Goal: Task Accomplishment & Management: Complete application form

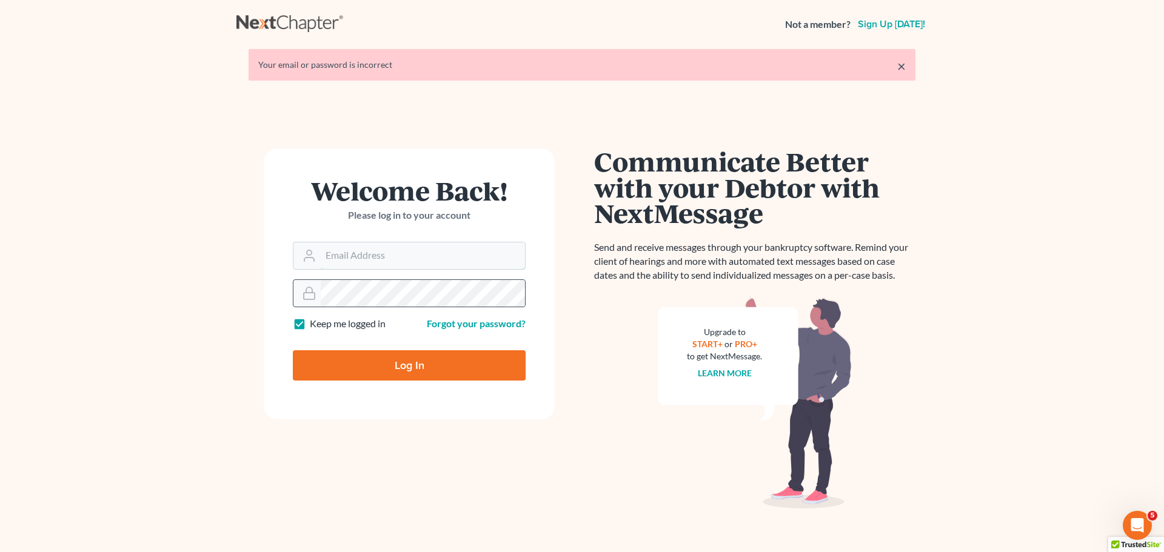
type input "info@klrassociates.com"
click at [409, 361] on input "Log In" at bounding box center [409, 365] width 233 height 30
type input "Thinking..."
type input "info@klrassociates.com"
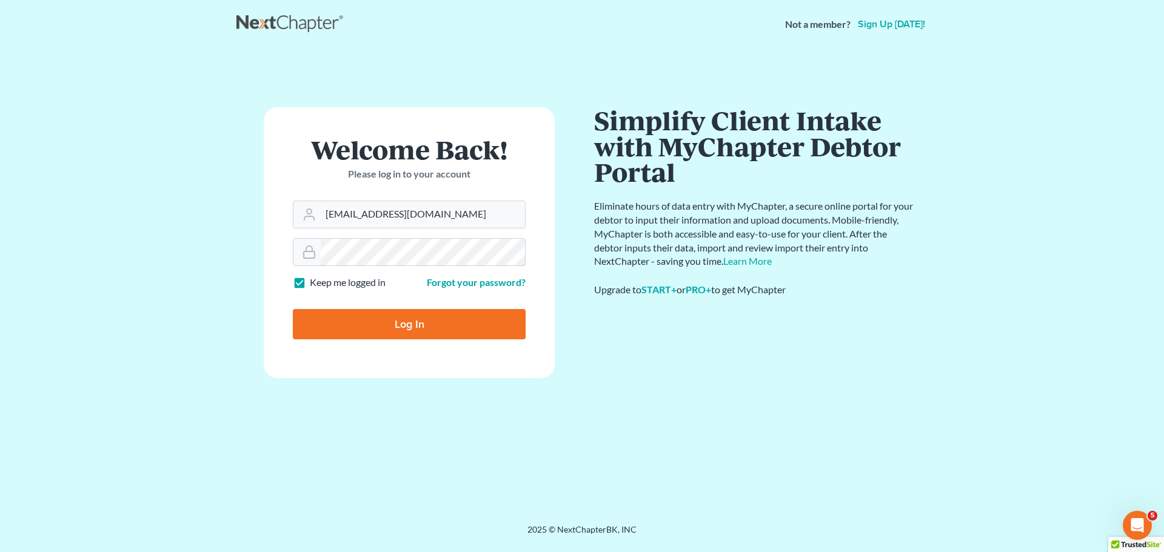
click at [293, 309] on input "Log In" at bounding box center [409, 324] width 233 height 30
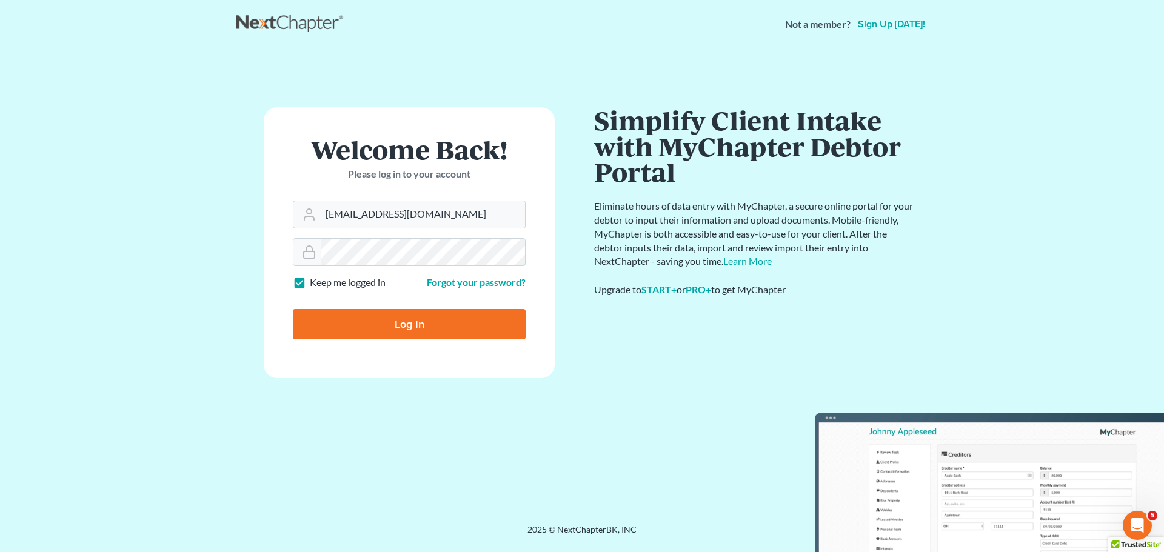
type input "Thinking..."
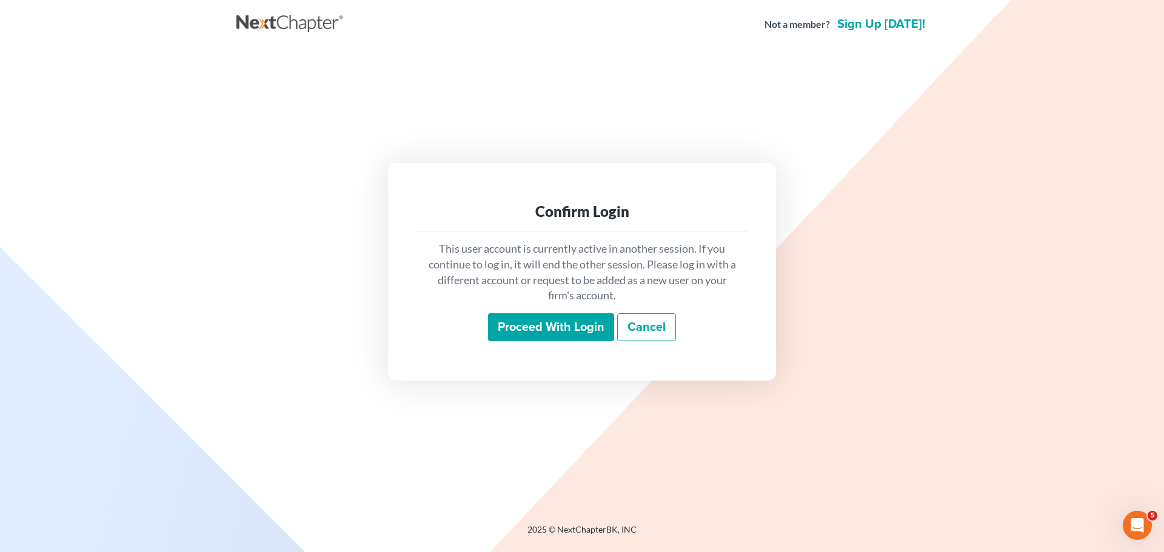
click at [540, 329] on input "Proceed with login" at bounding box center [551, 327] width 126 height 28
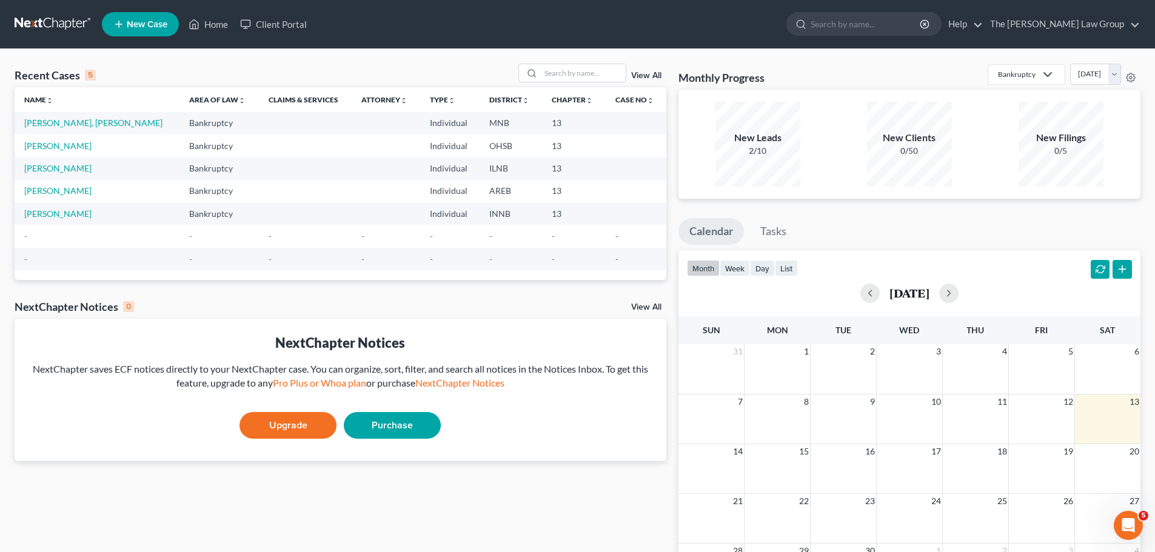
click at [136, 30] on link "New Case" at bounding box center [140, 24] width 77 height 24
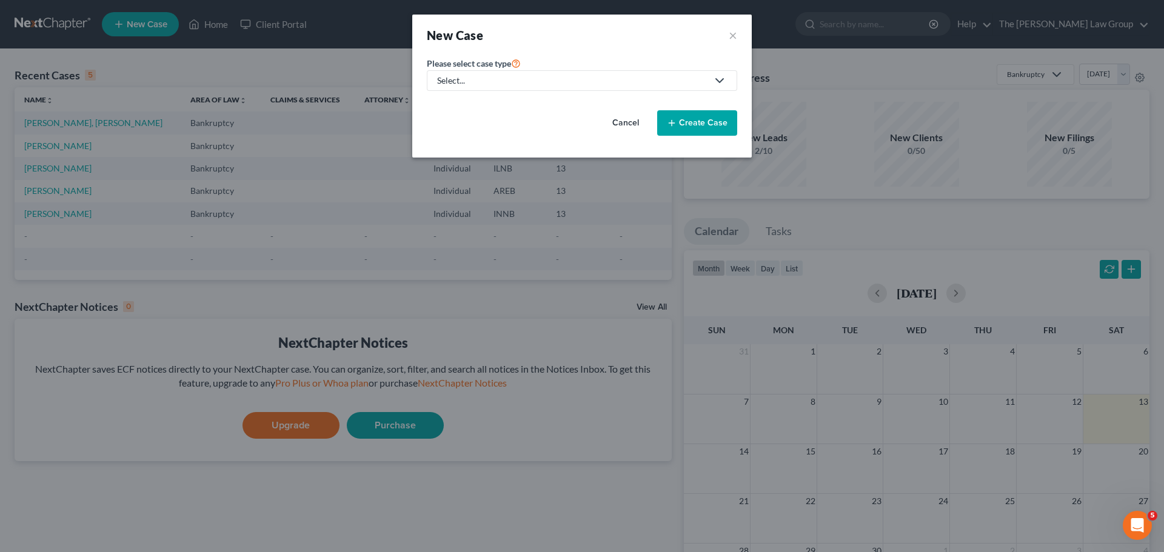
click at [475, 74] on link "Select..." at bounding box center [582, 80] width 310 height 21
click at [472, 105] on div "Bankruptcy" at bounding box center [461, 105] width 47 height 12
select select "19"
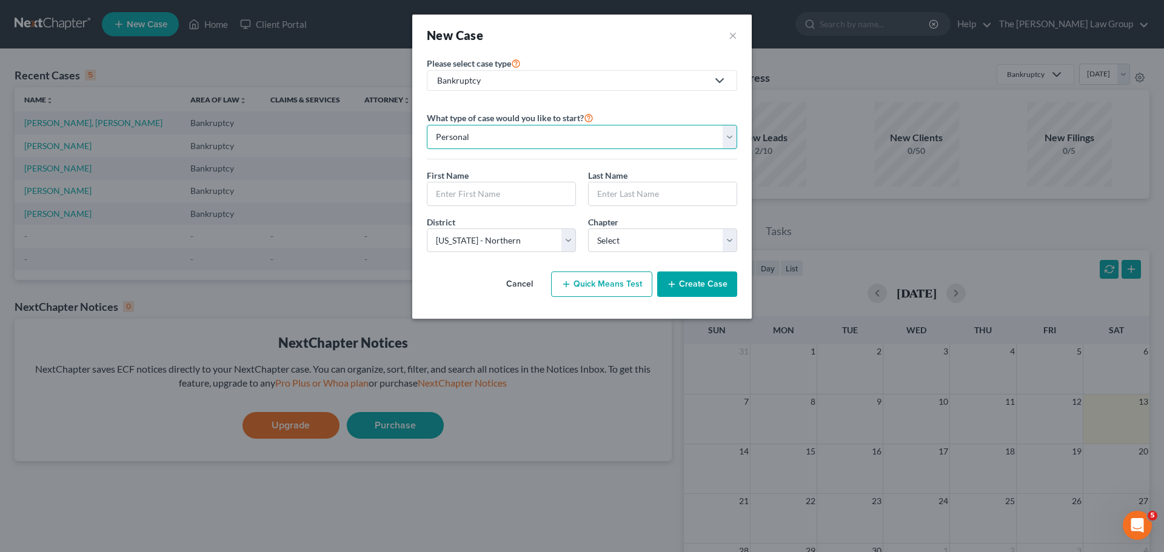
click at [489, 140] on select "Personal Business" at bounding box center [582, 137] width 310 height 24
click at [427, 125] on select "Personal Business" at bounding box center [582, 137] width 310 height 24
click at [475, 189] on input "text" at bounding box center [501, 194] width 148 height 23
click at [492, 167] on div "What type of case would you like to start? Personal Business First Name * Last …" at bounding box center [582, 186] width 310 height 152
click at [600, 289] on button "Quick Means Test" at bounding box center [601, 284] width 101 height 25
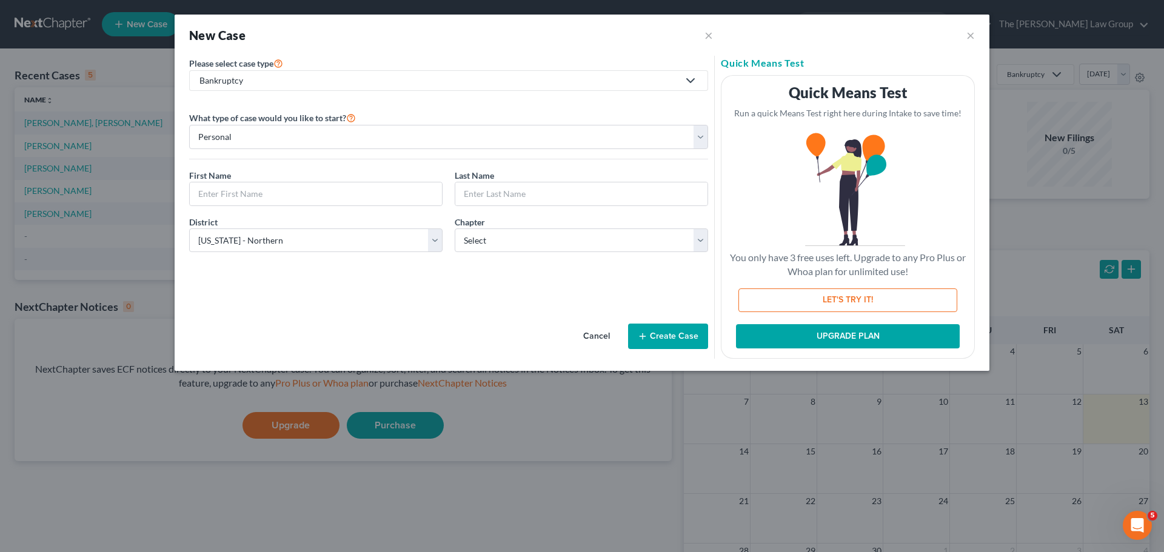
click at [850, 338] on button "UPGRADE PLAN" at bounding box center [848, 336] width 224 height 24
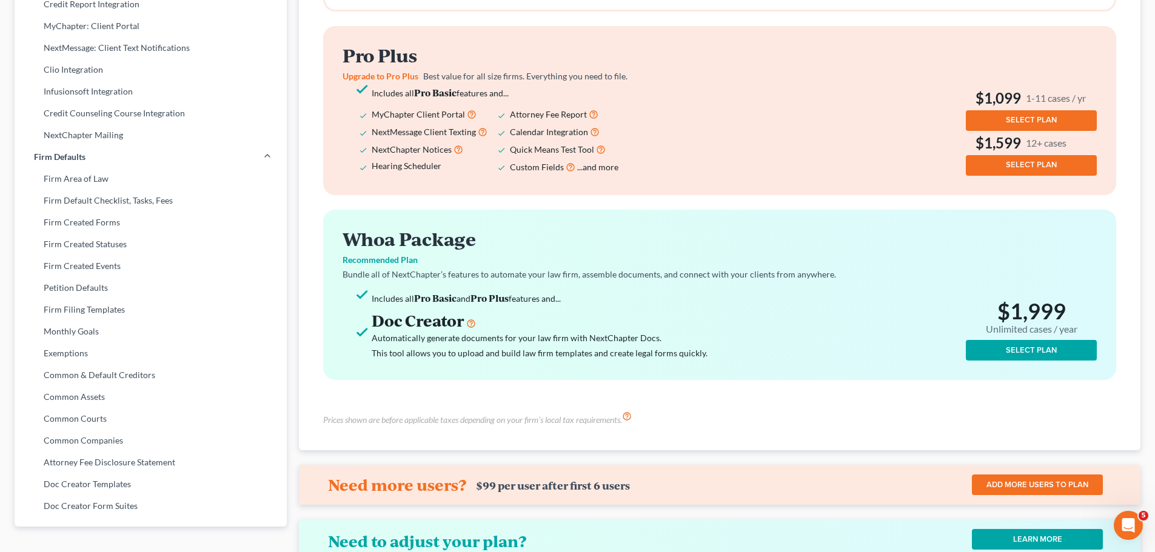
scroll to position [364, 0]
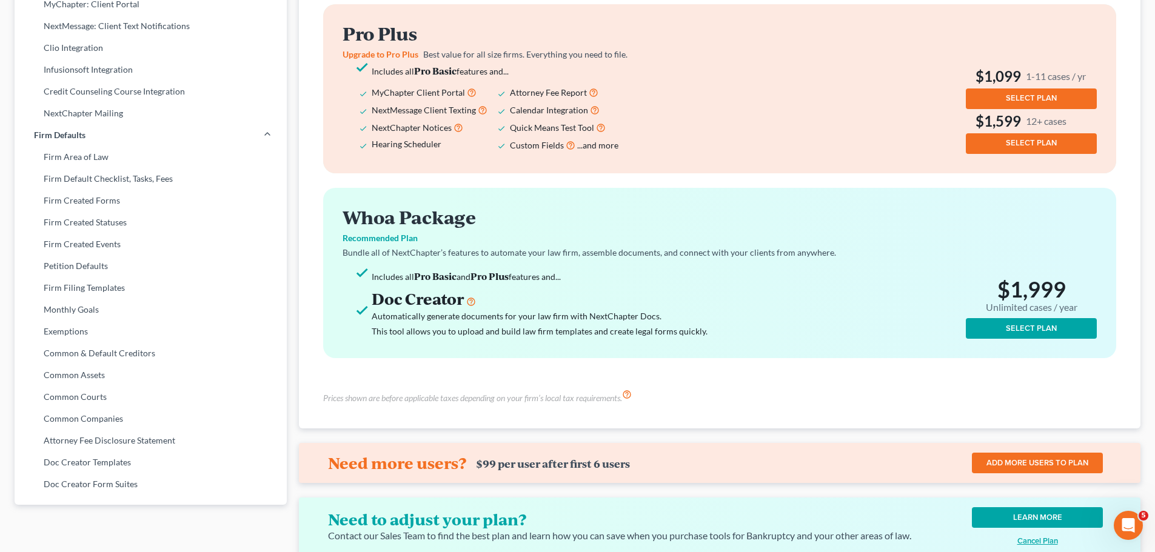
click at [1033, 327] on span "SELECT PLAN" at bounding box center [1031, 329] width 51 height 10
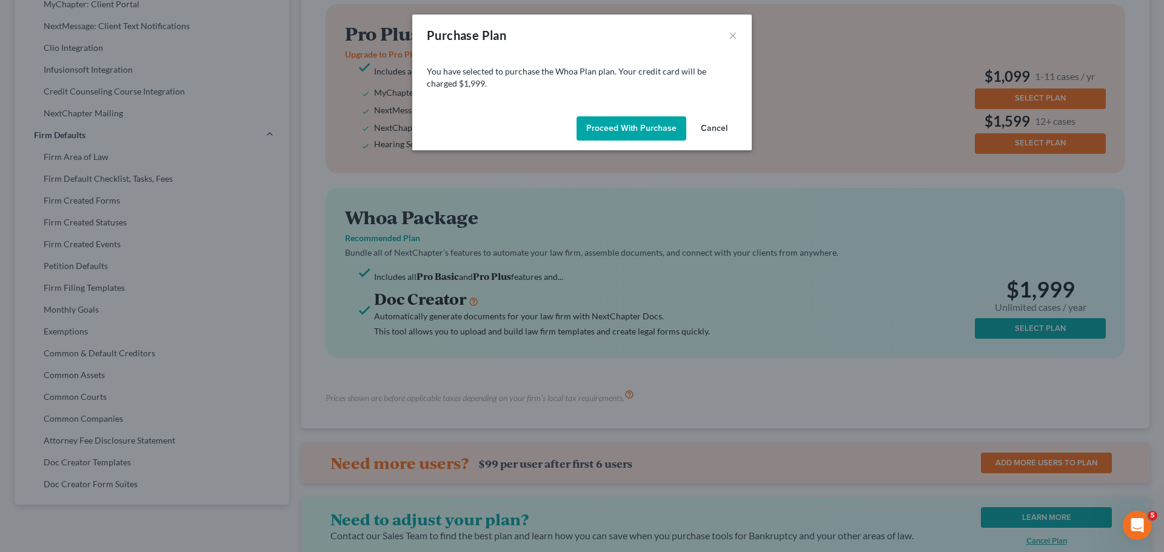
click at [720, 132] on button "Cancel" at bounding box center [714, 128] width 46 height 24
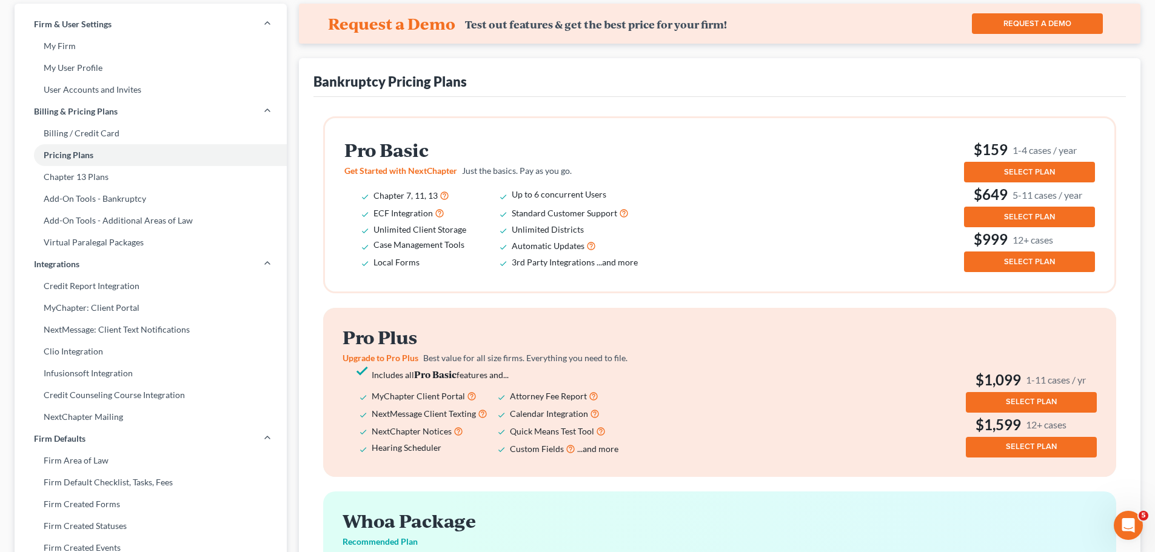
scroll to position [61, 0]
click at [98, 176] on link "Chapter 13 Plans" at bounding box center [151, 177] width 272 height 22
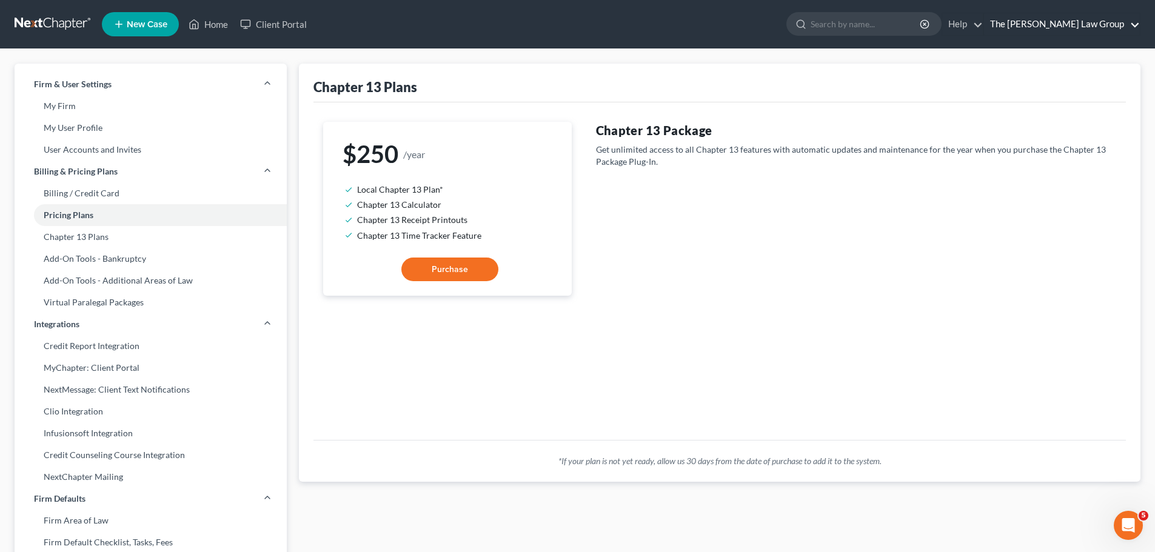
click at [1136, 23] on link "The [PERSON_NAME] Law Group" at bounding box center [1062, 24] width 156 height 22
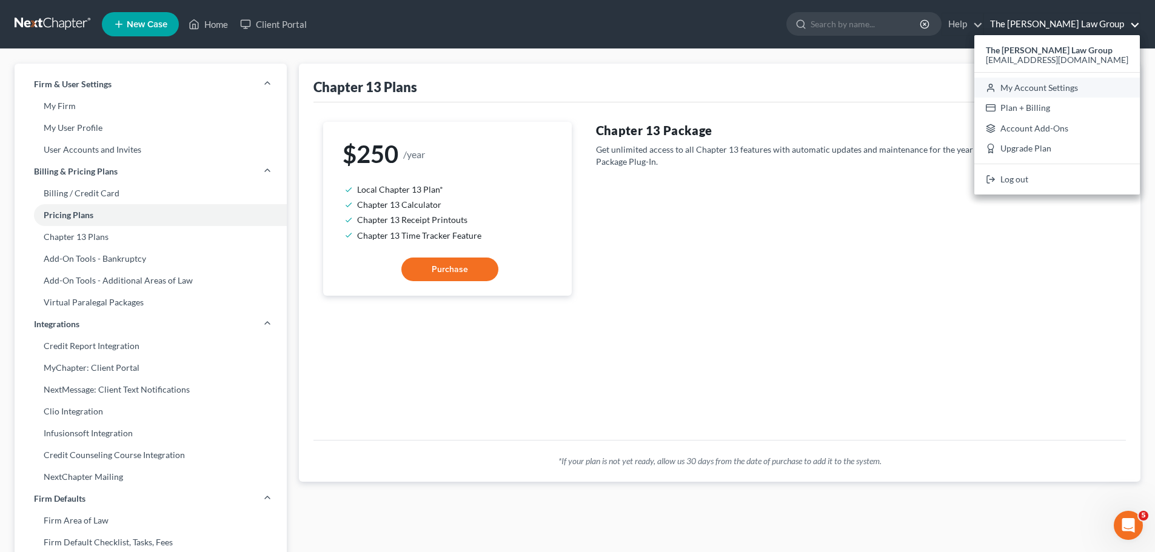
click at [1102, 83] on link "My Account Settings" at bounding box center [1057, 88] width 166 height 21
select select "19"
select select "24"
select select "10"
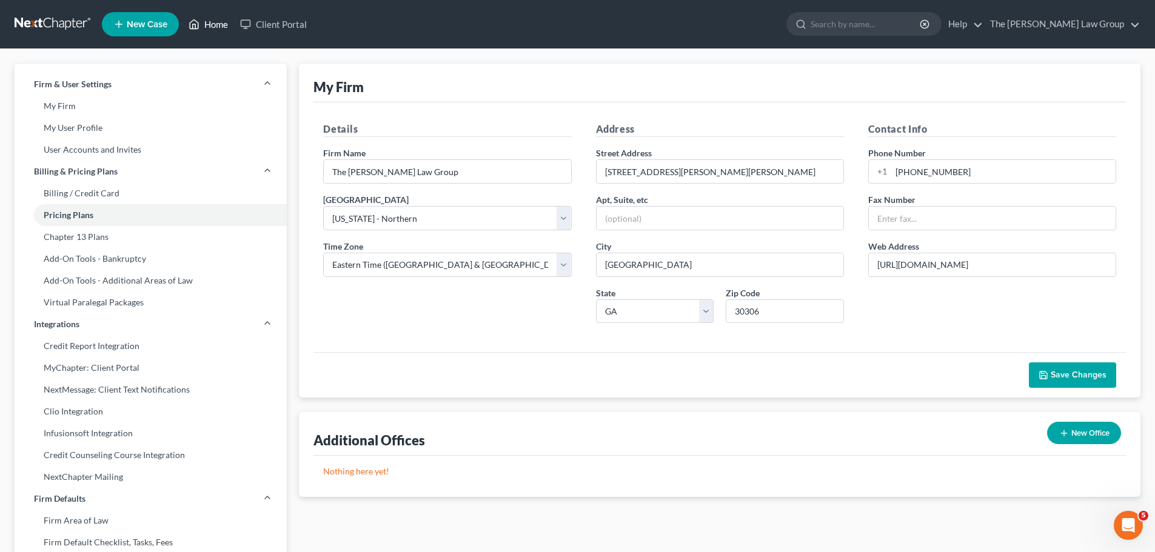
click at [206, 25] on link "Home" at bounding box center [209, 24] width 52 height 22
